Goal: Entertainment & Leisure: Consume media (video, audio)

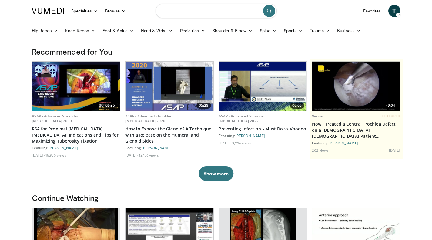
click at [232, 11] on input "Search topics, interventions" at bounding box center [216, 11] width 121 height 15
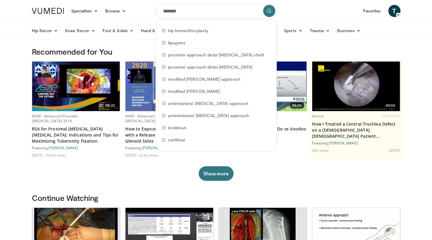
type input "********"
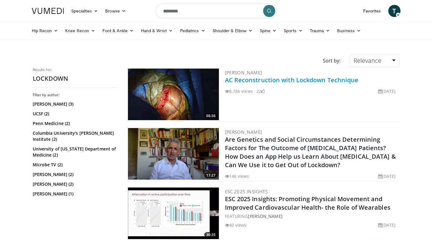
click at [282, 78] on link "AC Reconstruction with Lockdown Technique" at bounding box center [292, 80] width 134 height 8
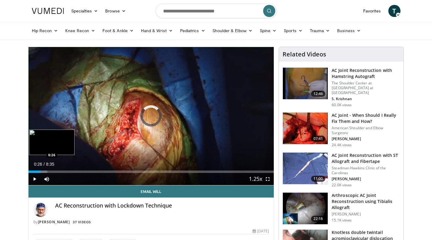
click at [41, 171] on div "Loaded : 7.69% 0:02 0:26" at bounding box center [152, 171] width 246 height 2
click at [50, 171] on div "Loaded : 17.32% 0:46 0:46" at bounding box center [152, 171] width 246 height 2
click at [49, 172] on div "Loaded : 23.10% 0:44 0:44" at bounding box center [152, 171] width 246 height 2
click at [42, 171] on div "Loaded : 23.10% 0:55 0:29" at bounding box center [152, 171] width 246 height 2
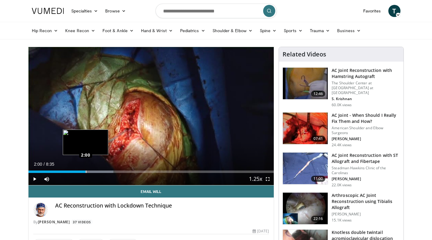
click at [86, 173] on div "Loaded : 34.65% 2:00 2:00" at bounding box center [152, 171] width 246 height 2
click at [97, 172] on div "Progress Bar" at bounding box center [95, 171] width 46 height 2
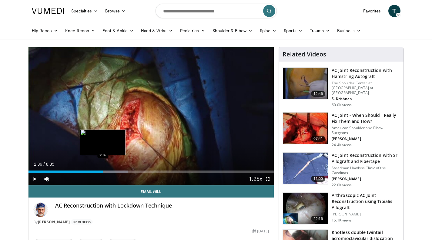
click at [103, 172] on div "Progress Bar" at bounding box center [105, 171] width 44 height 2
click at [110, 172] on div "Loaded : 42.36% 2:51 2:51" at bounding box center [152, 171] width 246 height 2
click at [117, 172] on div "Progress Bar" at bounding box center [119, 171] width 46 height 2
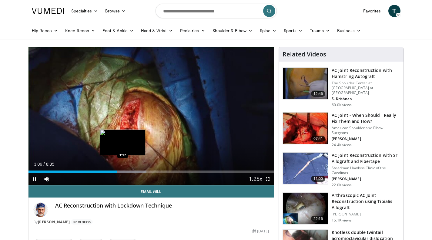
click at [123, 170] on div "Loaded : 48.13% 3:06 3:17" at bounding box center [152, 171] width 246 height 2
click at [135, 172] on div "Progress Bar" at bounding box center [135, 171] width 44 height 2
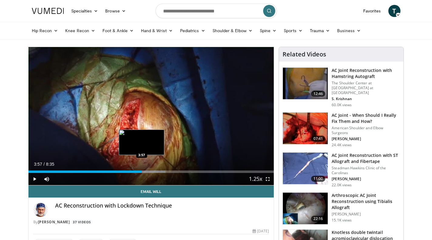
click at [142, 172] on div "Loaded : 55.84% 3:45 3:57" at bounding box center [152, 171] width 246 height 2
click at [140, 172] on div "4:02" at bounding box center [87, 171] width 116 height 2
click at [135, 171] on div "3:43" at bounding box center [82, 171] width 107 height 2
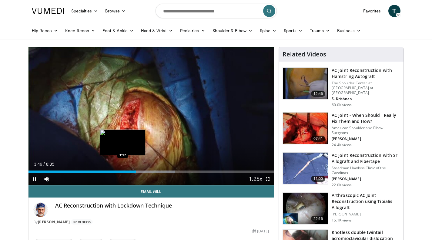
click at [122, 173] on div "3:46" at bounding box center [83, 171] width 108 height 2
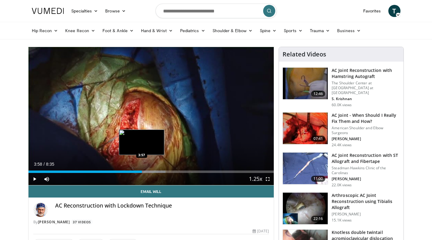
click at [142, 170] on div "Loaded : 55.84% 3:58 3:57" at bounding box center [152, 170] width 246 height 6
click at [141, 171] on div "3:55" at bounding box center [85, 171] width 112 height 2
click at [133, 171] on div "3:58" at bounding box center [86, 171] width 114 height 2
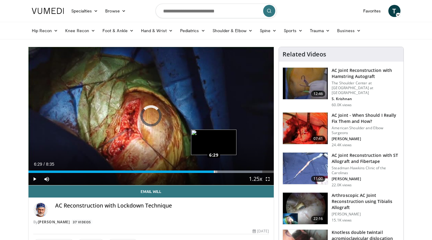
click at [214, 172] on div "6:29" at bounding box center [122, 171] width 186 height 2
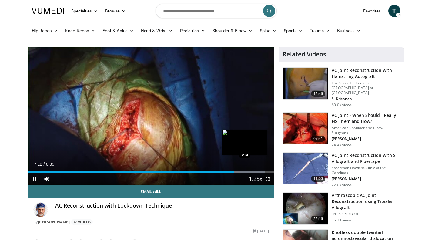
click at [245, 171] on div "Loaded : 96.28% 7:12 7:34" at bounding box center [152, 171] width 246 height 2
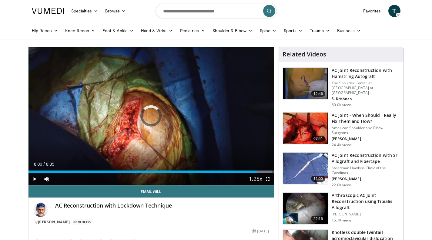
click at [0, 0] on div "Progress Bar" at bounding box center [0, 0] width 0 height 0
